Goal: Task Accomplishment & Management: Manage account settings

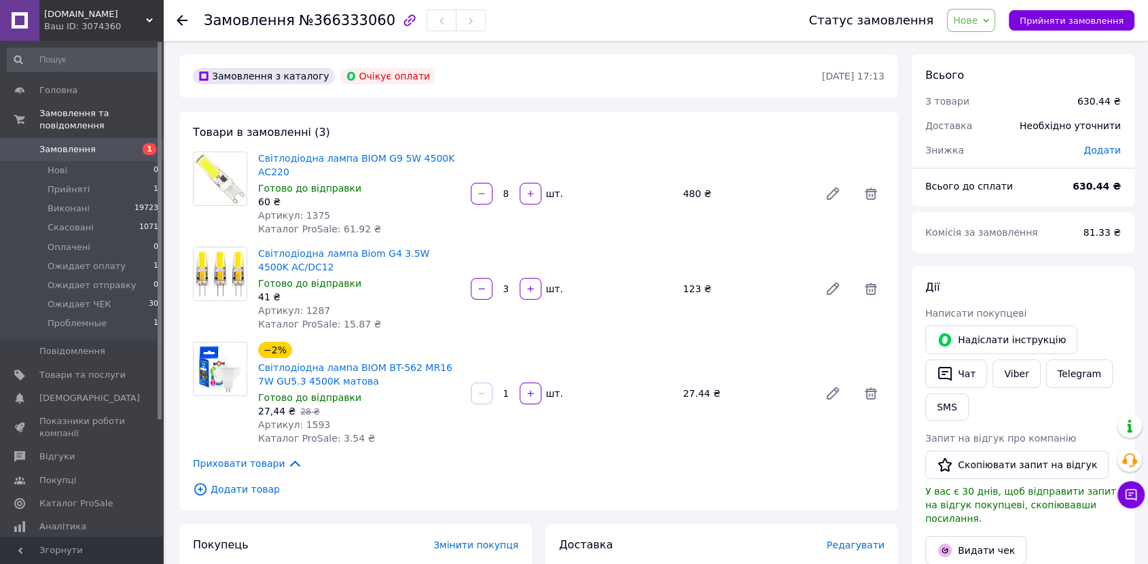
click at [1093, 9] on div "Статус замовлення Нове Прийнято Виконано Скасовано Оплачено Ожидает оплату Ожид…" at bounding box center [965, 20] width 339 height 23
click at [1082, 29] on button "Прийняти замовлення" at bounding box center [1072, 20] width 126 height 20
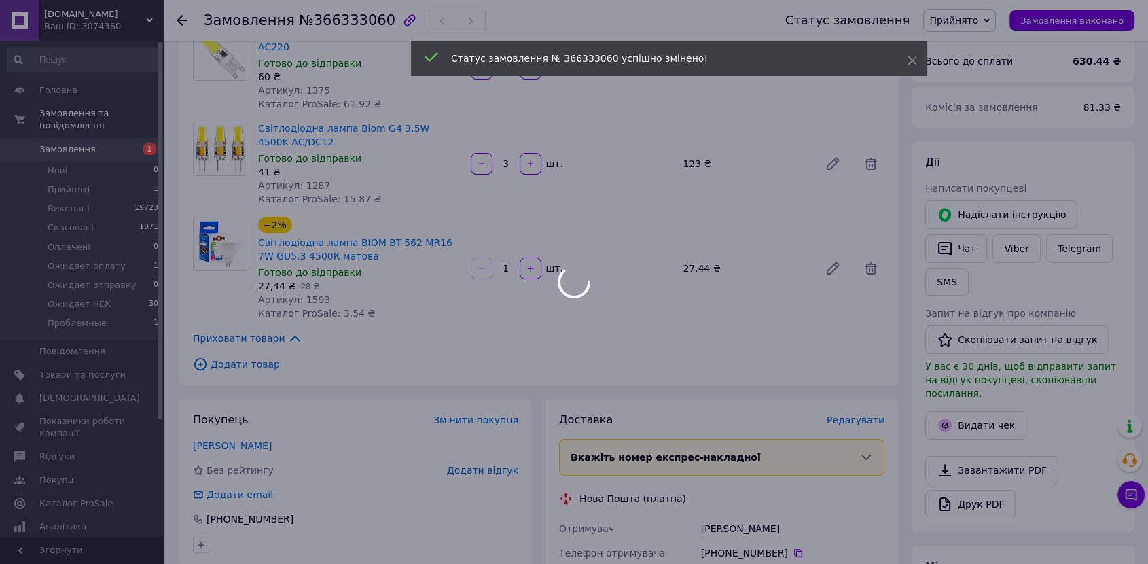
scroll to position [251, 0]
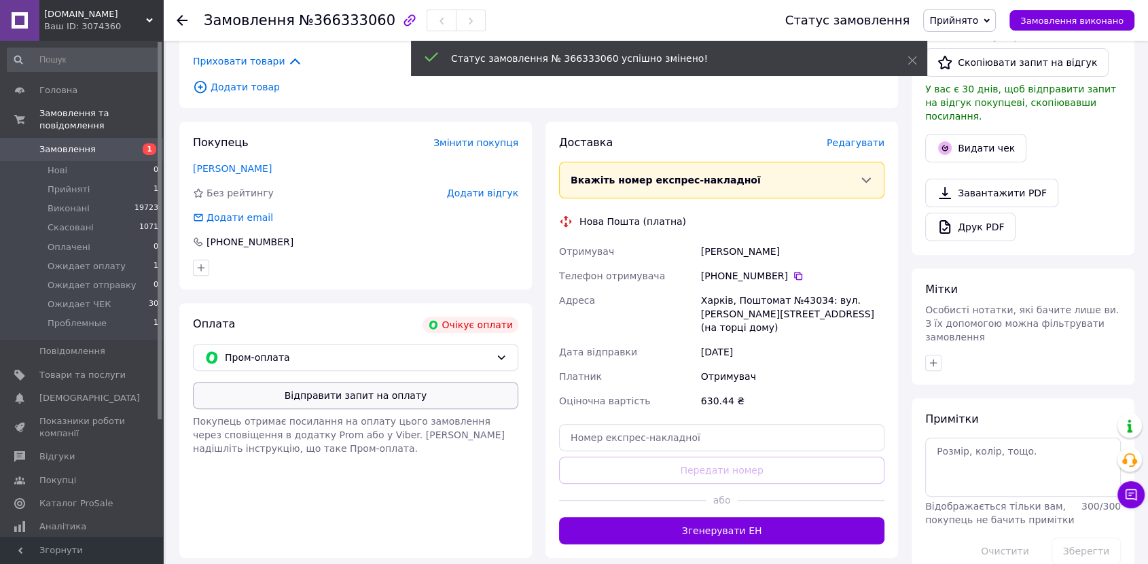
click at [381, 382] on button "Відправити запит на оплату" at bounding box center [356, 395] width 326 height 27
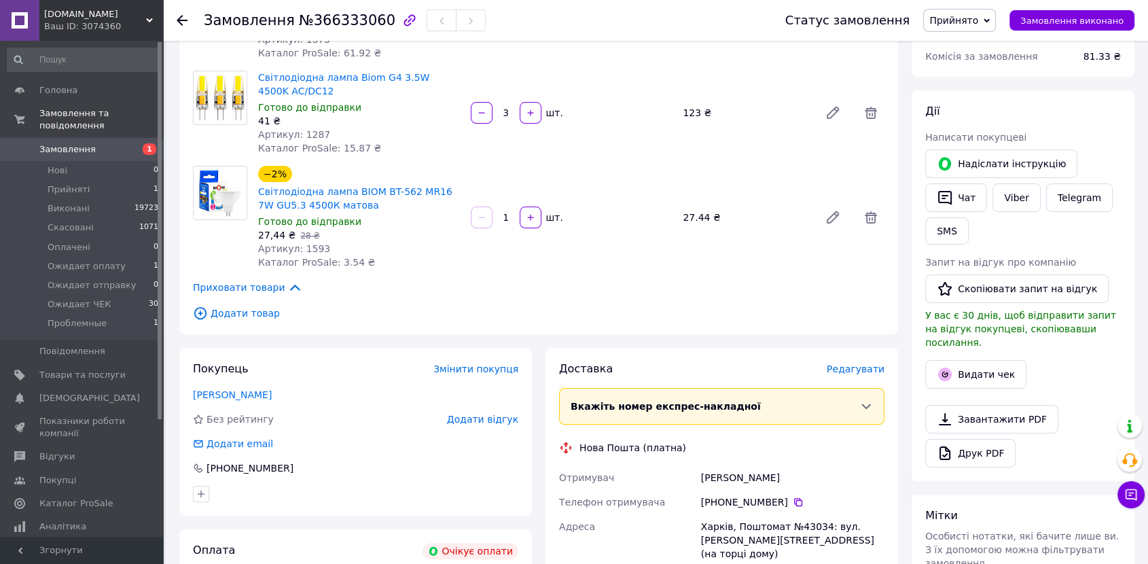
scroll to position [0, 0]
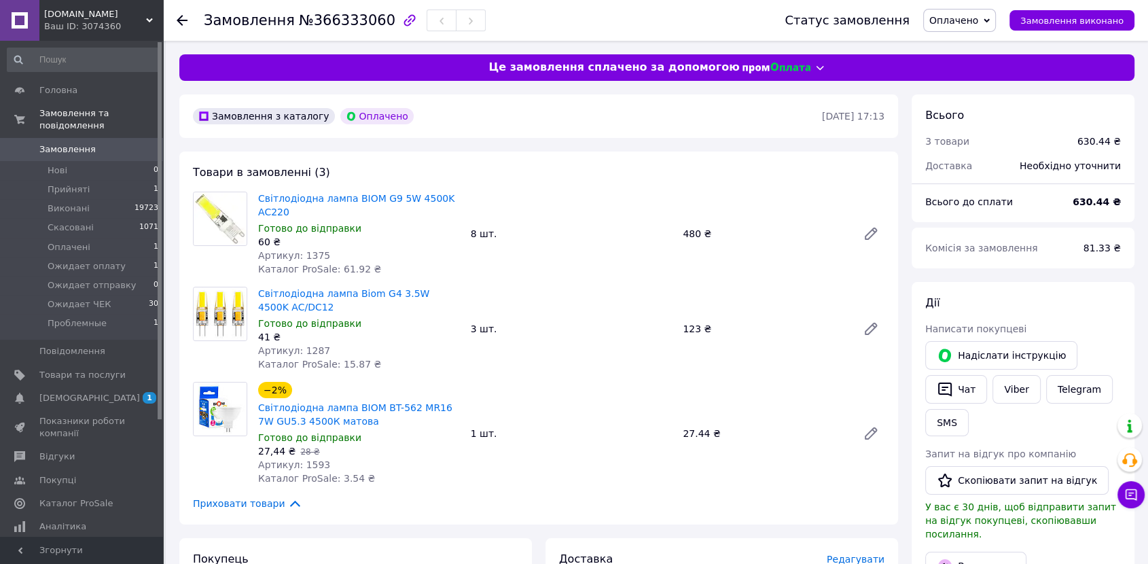
scroll to position [25, 0]
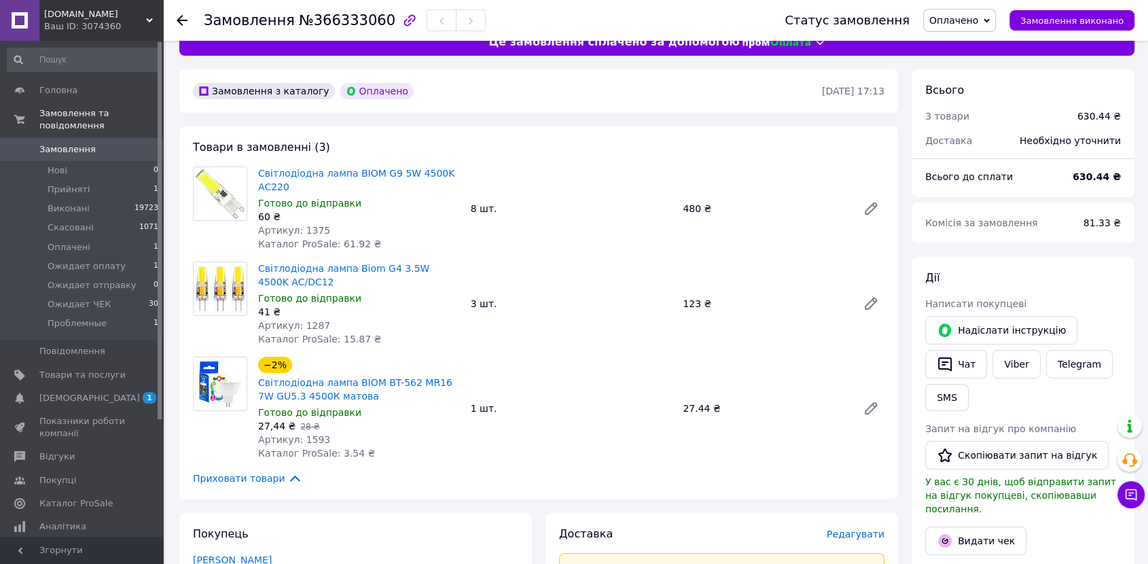
click at [315, 225] on span "Артикул: 1375" at bounding box center [294, 230] width 72 height 11
copy span "1375"
click at [309, 320] on span "Артикул: 1287" at bounding box center [294, 325] width 72 height 11
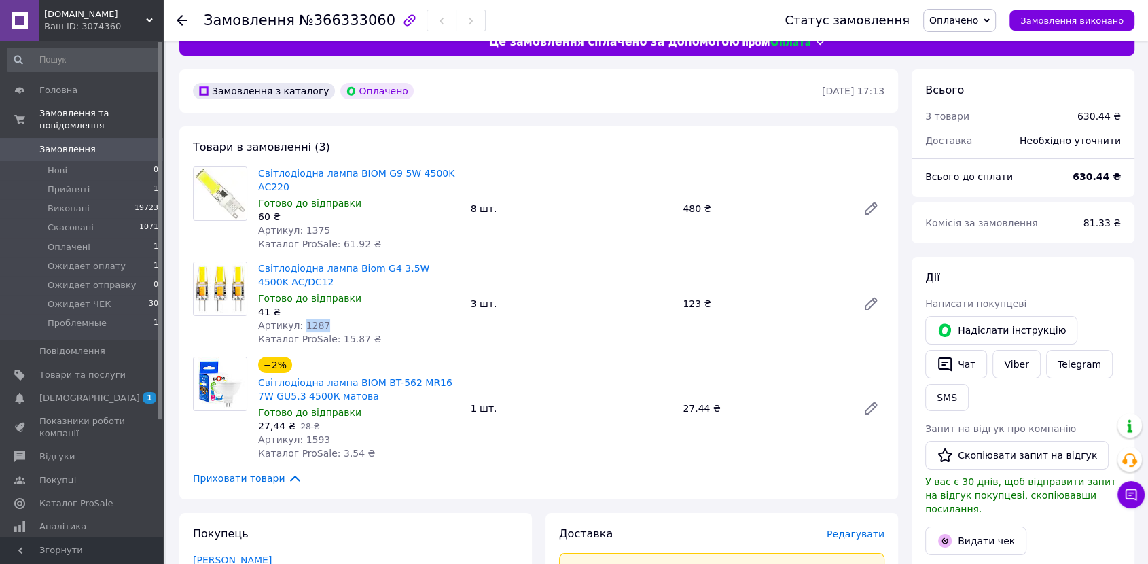
copy span "1287"
click at [306, 434] on span "Артикул: 1593" at bounding box center [294, 439] width 72 height 11
copy span "1593"
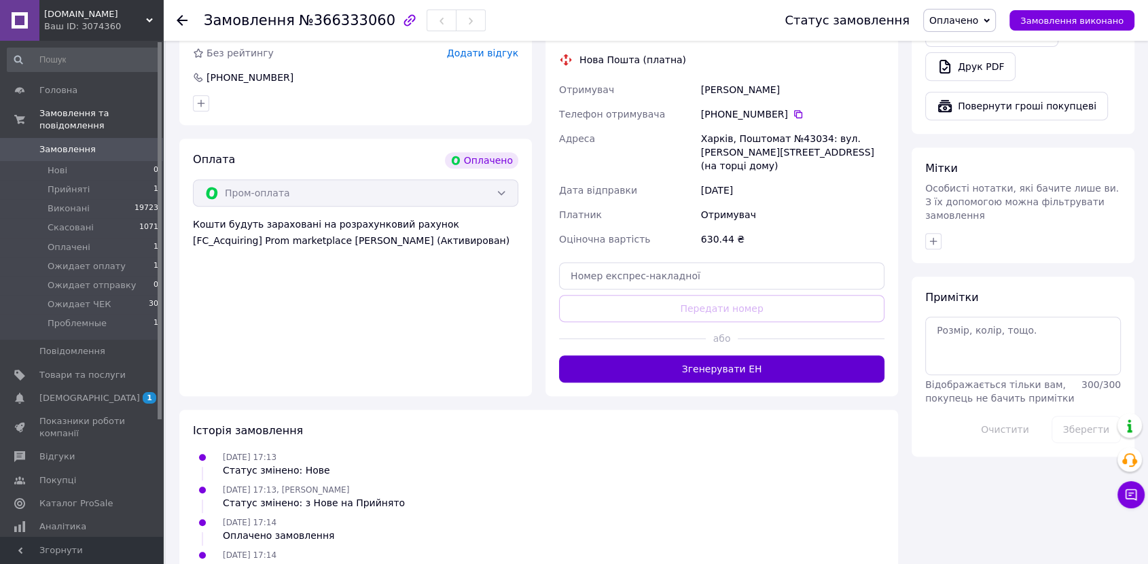
click at [771, 355] on button "Згенерувати ЕН" at bounding box center [722, 368] width 326 height 27
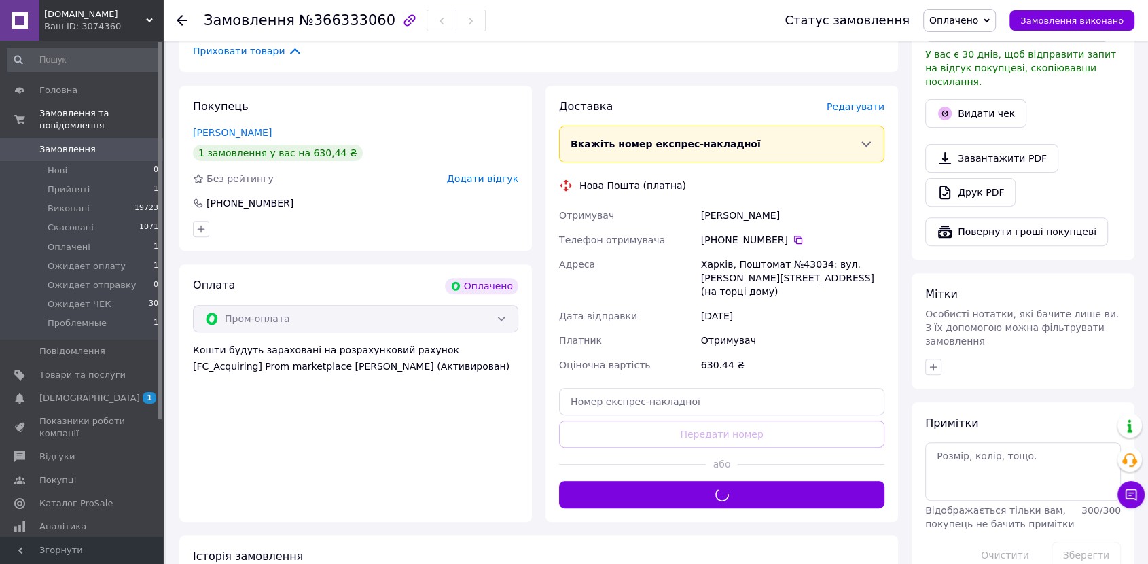
scroll to position [377, 0]
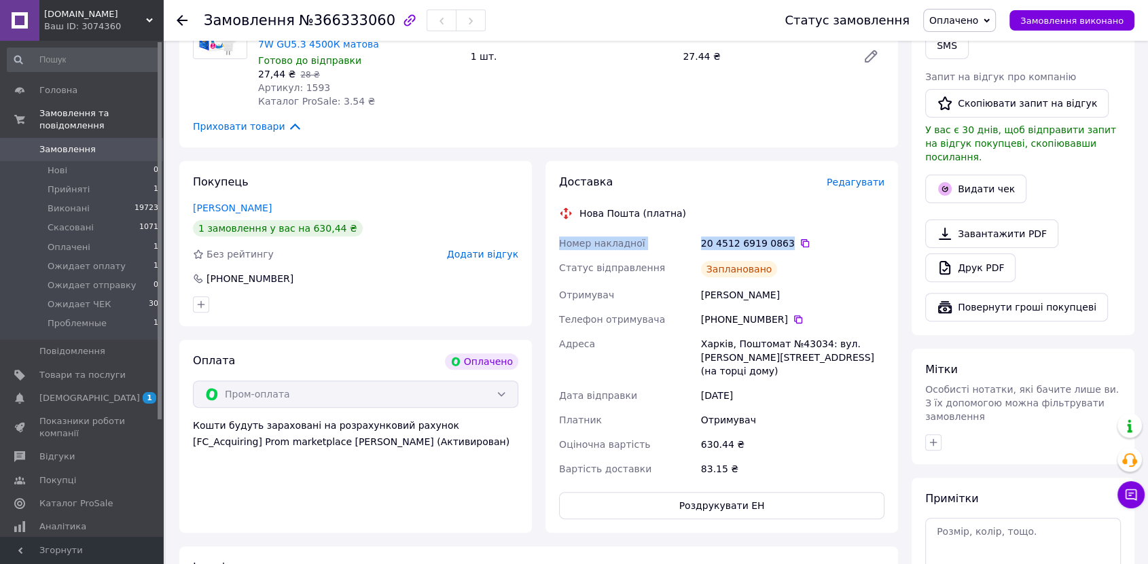
drag, startPoint x: 781, startPoint y: 233, endPoint x: 559, endPoint y: 232, distance: 222.2
click at [559, 232] on div "Номер накладної 20 4512 6919 0863   Статус відправлення Заплановано Отримувач Л…" at bounding box center [722, 356] width 331 height 250
copy div "Номер накладної 20 4512 6919 0863"
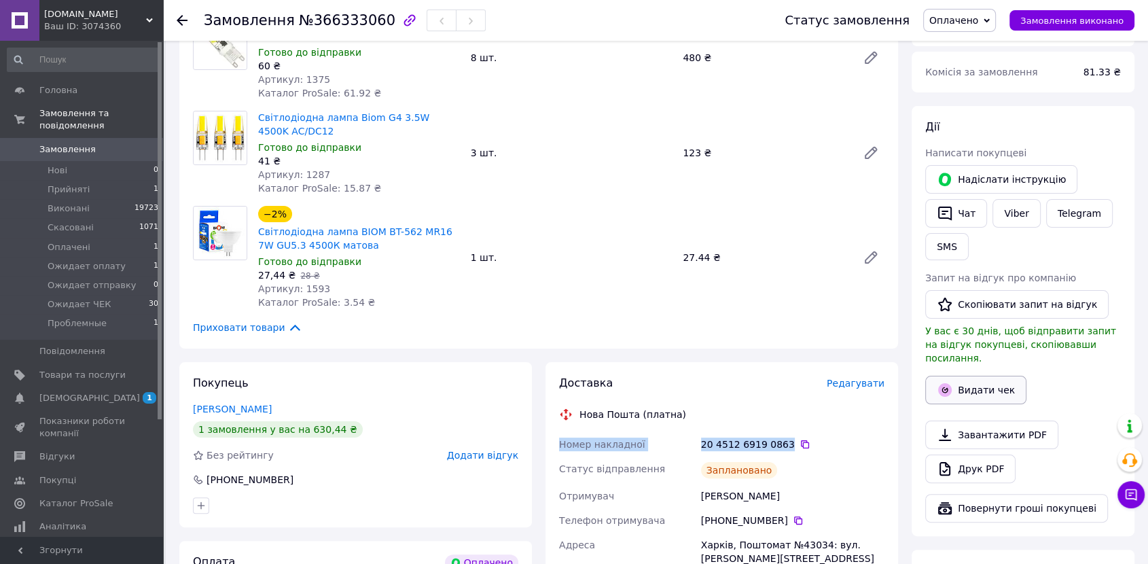
scroll to position [0, 0]
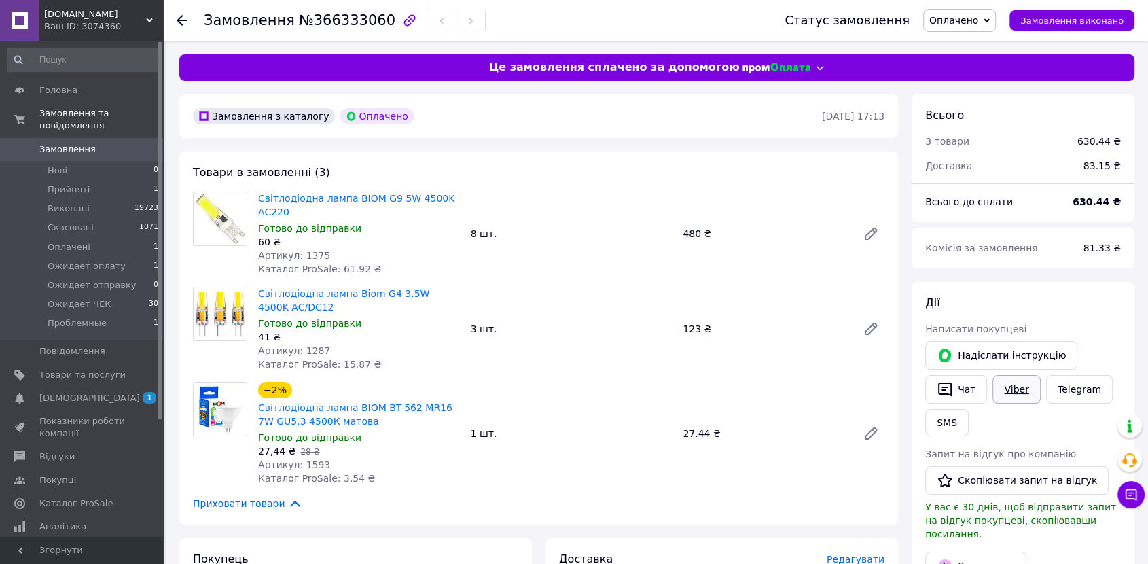
click at [1013, 389] on link "Viber" at bounding box center [1017, 389] width 48 height 29
click at [976, 22] on span "Оплачено" at bounding box center [954, 20] width 49 height 11
click at [965, 73] on li "Виконано" at bounding box center [975, 68] width 103 height 20
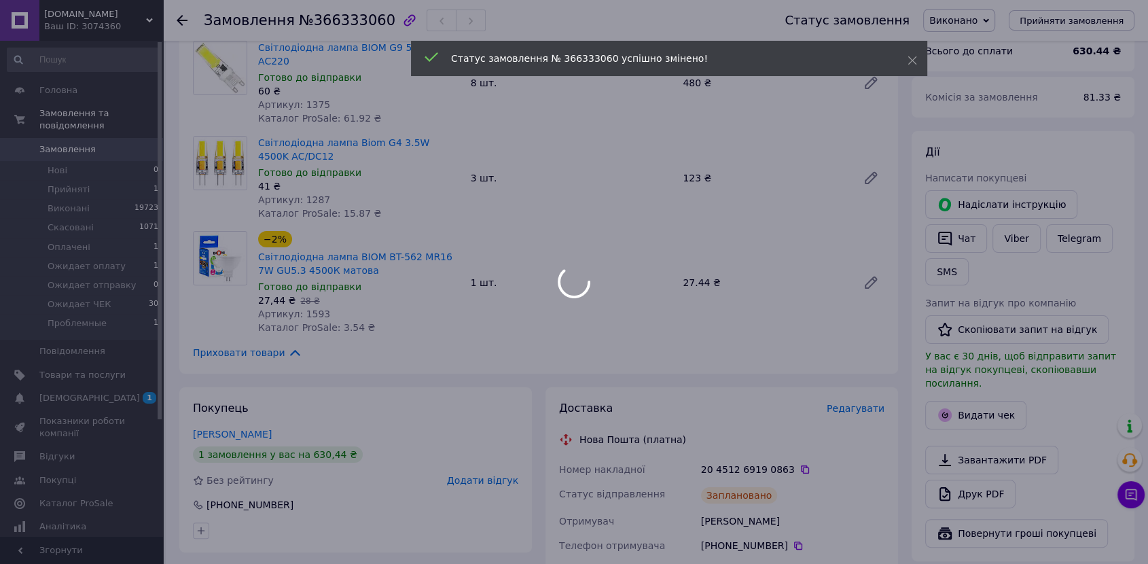
scroll to position [176, 0]
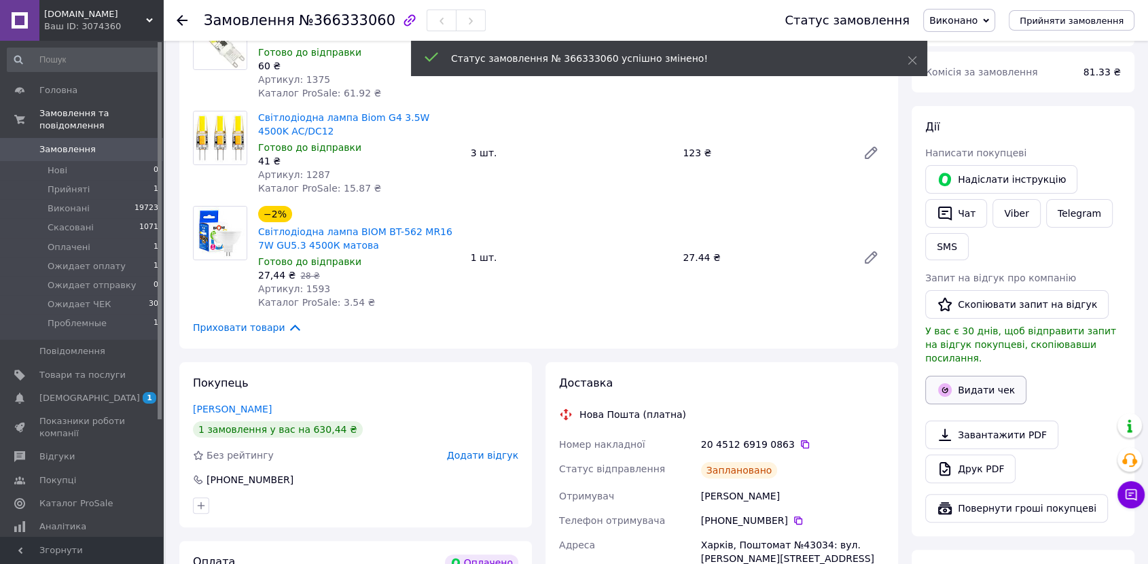
click at [972, 376] on button "Видати чек" at bounding box center [976, 390] width 101 height 29
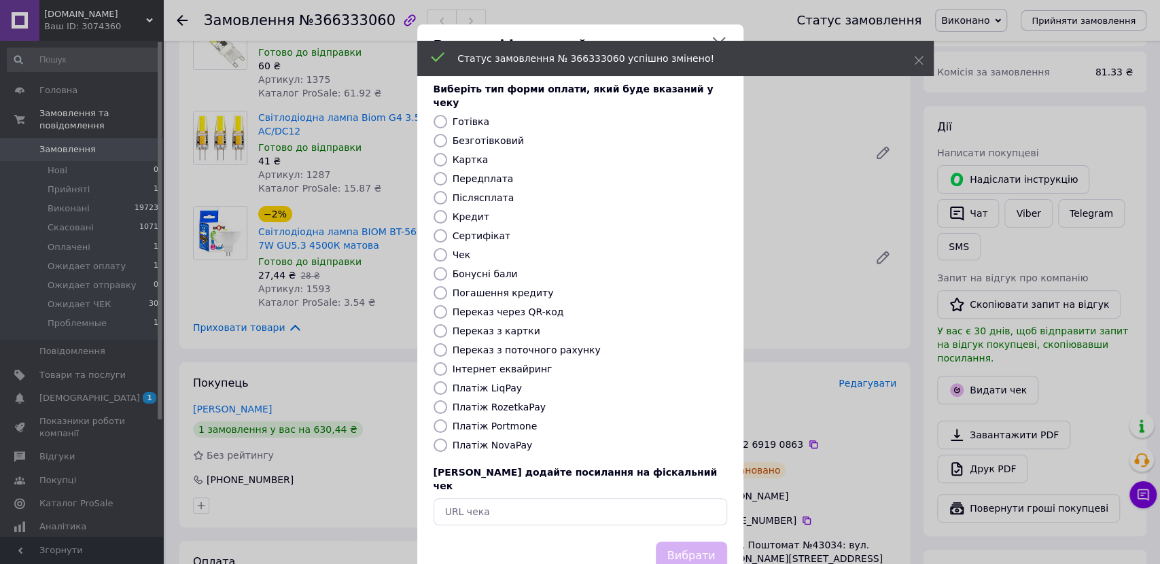
click at [504, 402] on label "Платіж RozetkaPay" at bounding box center [499, 407] width 93 height 11
click at [447, 400] on input "Платіж RozetkaPay" at bounding box center [441, 407] width 14 height 14
radio input "true"
click at [674, 542] on button "Вибрати" at bounding box center [691, 556] width 71 height 29
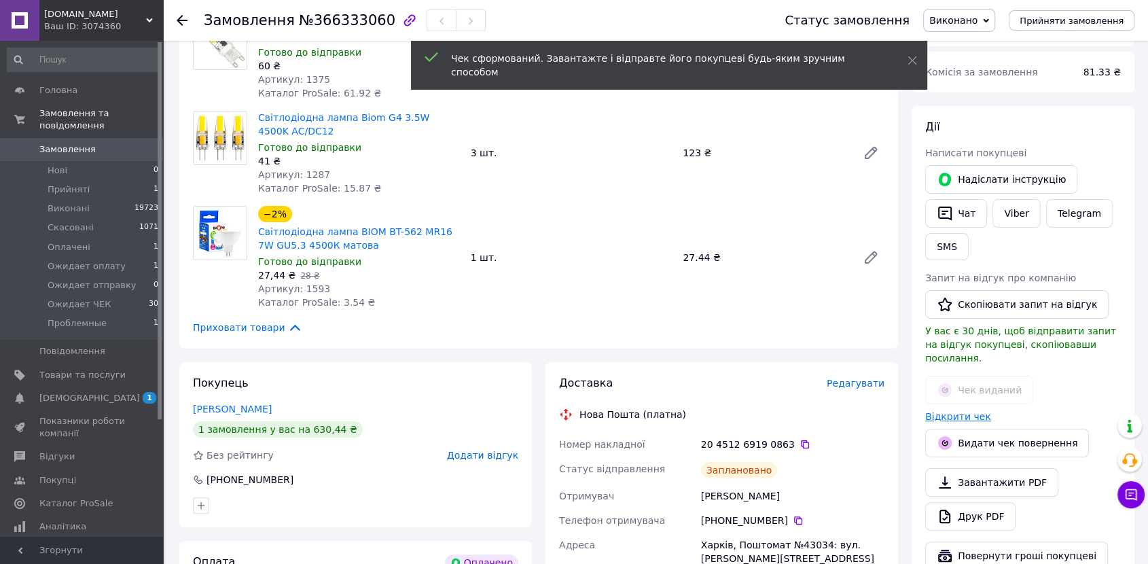
click at [961, 411] on link "Відкрити чек" at bounding box center [959, 416] width 66 height 11
